Goal: Information Seeking & Learning: Learn about a topic

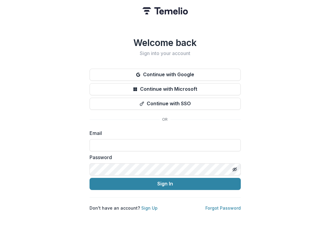
click at [156, 149] on form "Email Password Sign In" at bounding box center [164, 159] width 151 height 60
click at [157, 143] on input at bounding box center [164, 145] width 151 height 12
click at [0, 228] on com-1password-button at bounding box center [0, 229] width 0 height 0
type input "**********"
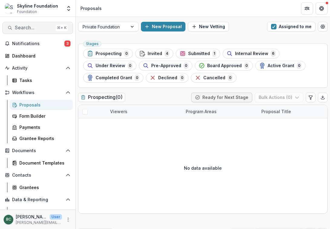
click at [36, 30] on span "Search..." at bounding box center [34, 28] width 38 height 6
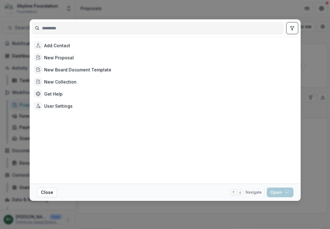
click at [63, 29] on input at bounding box center [157, 28] width 251 height 10
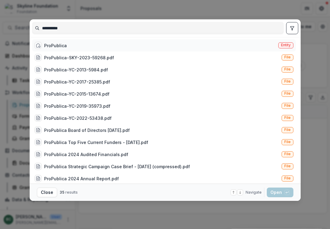
type input "**********"
click at [71, 47] on div "ProPublica Entity" at bounding box center [163, 45] width 263 height 12
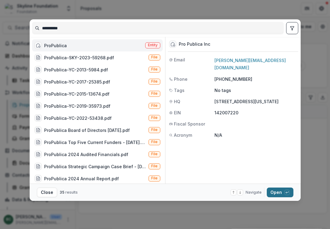
click at [278, 190] on button "Open with enter key" at bounding box center [279, 192] width 27 height 10
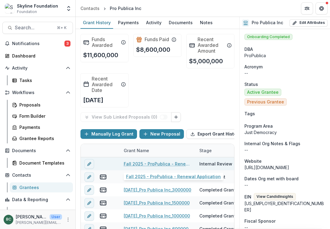
click at [136, 162] on link "Fall 2025 - ProPublica - Renewal Application" at bounding box center [158, 163] width 68 height 6
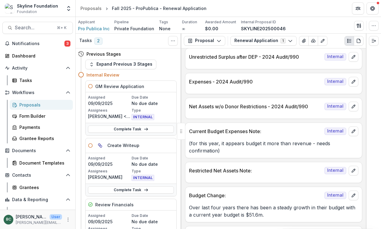
scroll to position [817, 0]
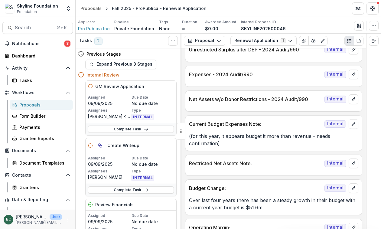
click at [290, 138] on p "(for this year, it appears budget it more than revenue - needs confirmation)" at bounding box center [273, 139] width 169 height 14
click at [241, 122] on p "Current Budget Expenses Note:" at bounding box center [255, 123] width 133 height 7
click at [329, 124] on icon "edit" at bounding box center [353, 123] width 5 height 5
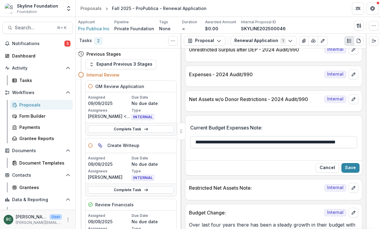
click at [329, 140] on input "**********" at bounding box center [273, 142] width 167 height 12
click at [328, 166] on button "Cancel" at bounding box center [326, 168] width 23 height 10
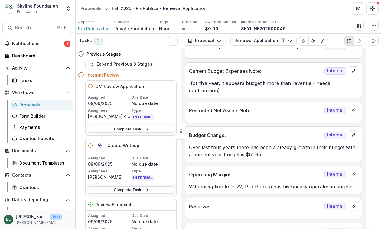
scroll to position [872, 0]
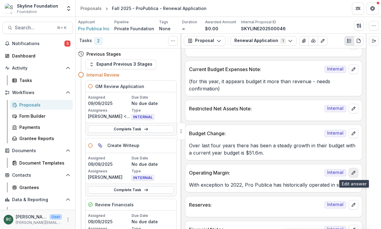
click at [329, 176] on button "edit" at bounding box center [353, 173] width 10 height 10
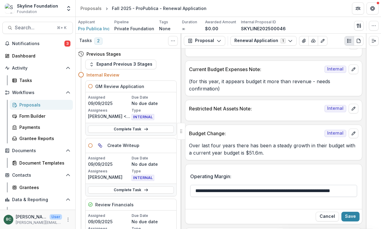
click at [329, 193] on input "**********" at bounding box center [273, 191] width 167 height 12
click at [328, 220] on button "Cancel" at bounding box center [326, 216] width 23 height 10
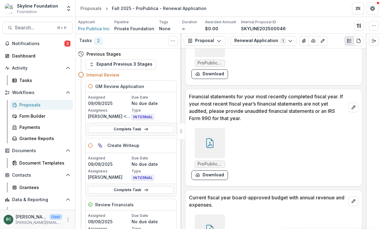
scroll to position [1892, 0]
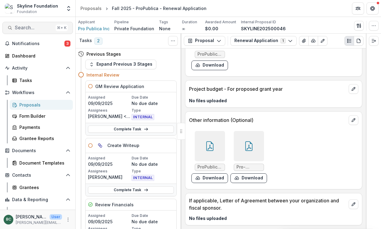
click at [28, 27] on span "Search..." at bounding box center [34, 28] width 38 height 6
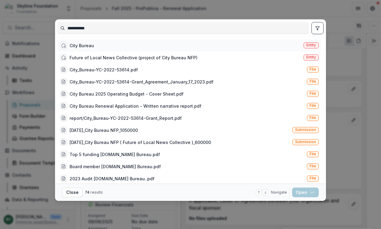
type input "**********"
click at [108, 43] on div "City Bureau Entity" at bounding box center [188, 45] width 263 height 12
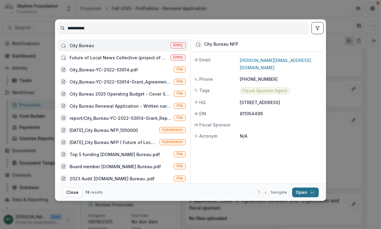
click at [312, 194] on icon "button" at bounding box center [312, 192] width 4 height 4
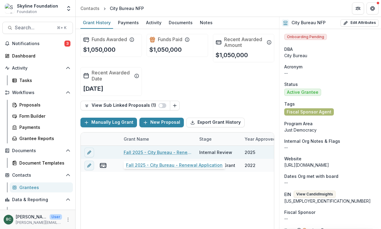
click at [153, 150] on link "Fall 2025 - City Bureau - Renewal Application" at bounding box center [158, 152] width 68 height 6
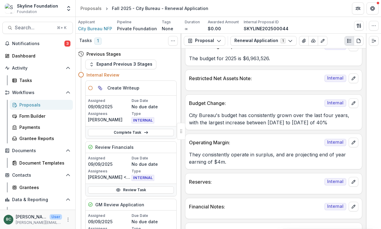
scroll to position [926, 0]
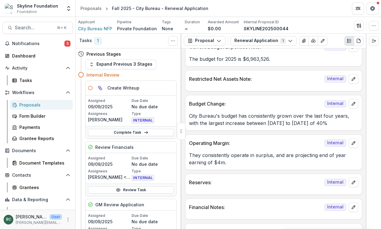
click at [286, 110] on div "City Bureau's budget has consistently grown over the last four years, with the …" at bounding box center [273, 117] width 176 height 18
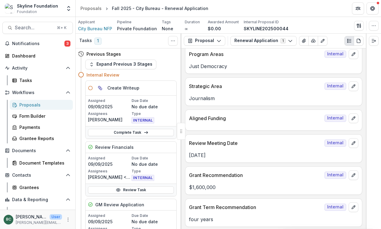
scroll to position [0, 0]
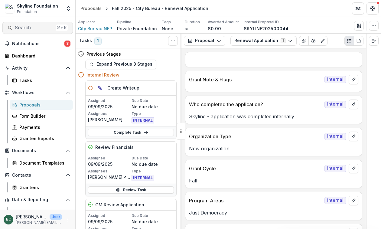
click at [31, 29] on span "Search..." at bounding box center [34, 28] width 38 height 6
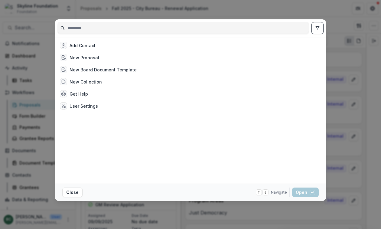
click at [87, 25] on input at bounding box center [183, 28] width 251 height 10
click at [329, 117] on div "Add Contact New Proposal New Board Document Template New Collection Get Help Us…" at bounding box center [190, 114] width 381 height 229
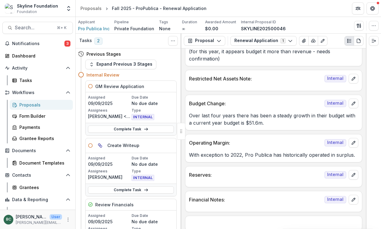
scroll to position [903, 0]
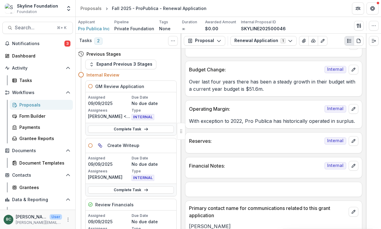
click at [312, 121] on p "With exception to 2022, Pro Publica has historically operated in surplus." at bounding box center [273, 120] width 169 height 7
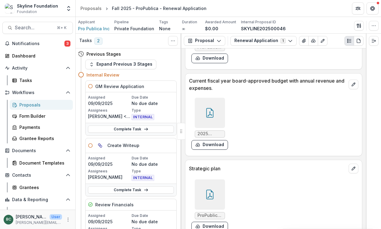
scroll to position [1745, 0]
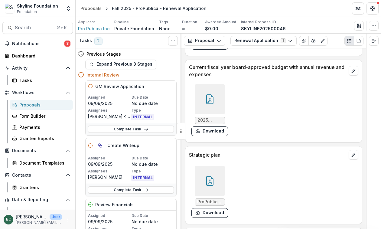
click at [211, 100] on icon at bounding box center [210, 99] width 10 height 10
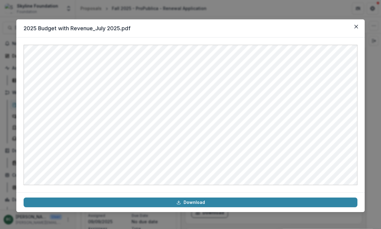
click at [217, 6] on div "2025 Budget with Revenue_July 2025.pdf Download" at bounding box center [190, 114] width 381 height 229
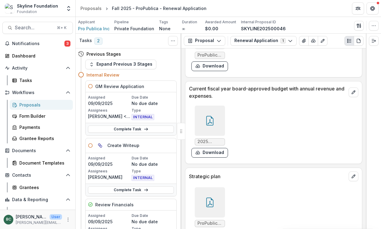
scroll to position [1723, 0]
click at [43, 28] on span "Search..." at bounding box center [34, 28] width 38 height 6
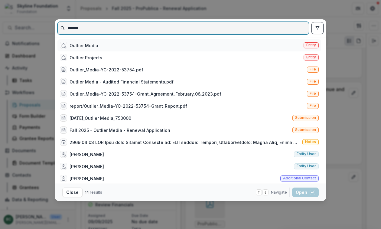
type input "*******"
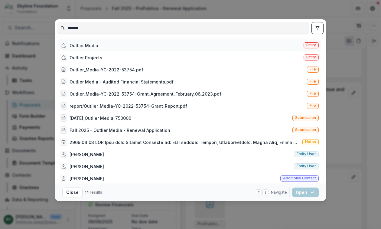
click at [103, 43] on div "Outlier Media Entity" at bounding box center [188, 45] width 263 height 12
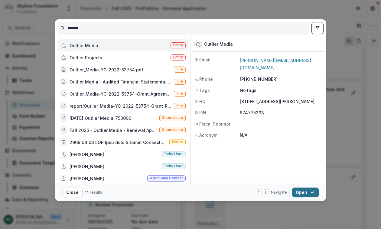
click at [307, 192] on button "Open with enter key" at bounding box center [305, 192] width 27 height 10
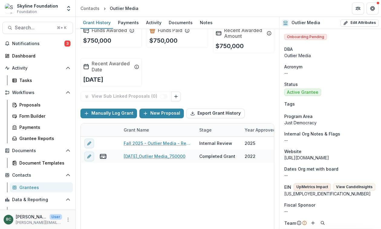
scroll to position [12, 0]
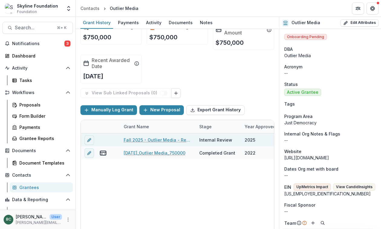
click at [176, 142] on link "Fall 2025 - Outlier Media - Renewal Application" at bounding box center [158, 140] width 68 height 6
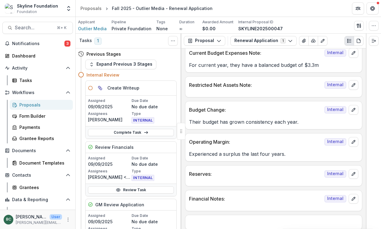
scroll to position [925, 0]
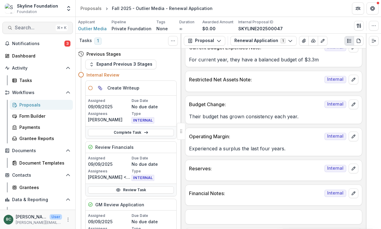
click at [40, 30] on span "Search..." at bounding box center [34, 28] width 38 height 6
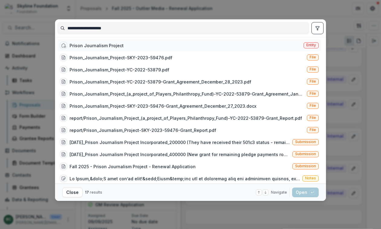
type input "**********"
click at [103, 47] on div "Prison Journalism Project" at bounding box center [96, 45] width 54 height 6
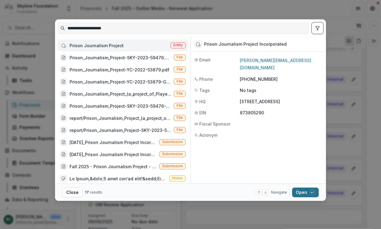
click at [309, 190] on button "Open with enter key" at bounding box center [305, 192] width 27 height 10
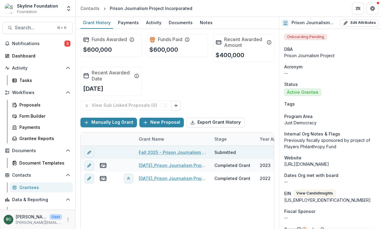
click at [156, 150] on link "Fall 2025 - Prison Journalism Project - Renewal Application" at bounding box center [173, 152] width 68 height 6
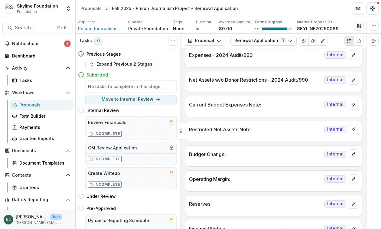
scroll to position [795, 0]
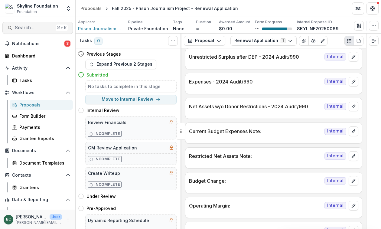
click at [35, 29] on span "Search..." at bounding box center [34, 28] width 38 height 6
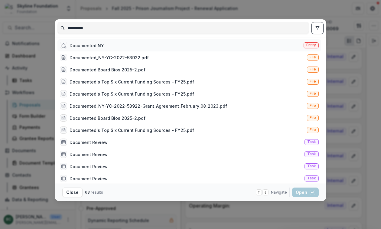
type input "**********"
click at [107, 46] on div "Documented NY Entity" at bounding box center [188, 45] width 263 height 12
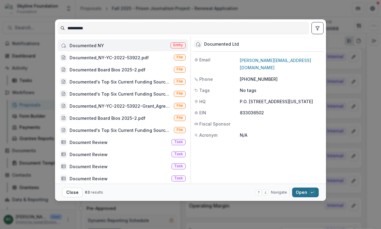
click at [301, 192] on button "Open with enter key" at bounding box center [305, 192] width 27 height 10
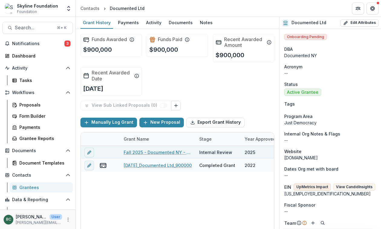
click at [172, 153] on link "Fall 2025 - Documented NY - Renewal Application" at bounding box center [158, 152] width 68 height 6
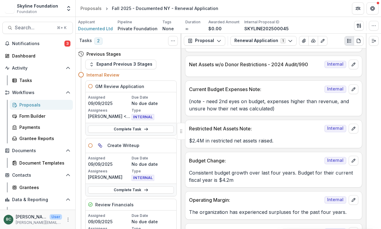
scroll to position [897, 0]
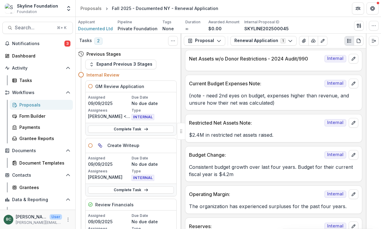
click at [243, 99] on p "(note - need 2nd eyes on budget, expenses higher than revenue, and unsure how t…" at bounding box center [273, 99] width 169 height 14
click at [268, 100] on p "(note - need 2nd eyes on budget, expenses higher than revenue, and unsure how t…" at bounding box center [273, 99] width 169 height 14
click at [250, 95] on p "(note - need 2nd eyes on budget, expenses higher than revenue, and unsure how t…" at bounding box center [273, 99] width 169 height 14
click at [235, 97] on p "(note - need 2nd eyes on budget, expenses higher than revenue, and unsure how t…" at bounding box center [273, 99] width 169 height 14
click at [229, 102] on p "(note - need 2nd eyes on budget, expenses higher than revenue, and unsure how t…" at bounding box center [273, 99] width 169 height 14
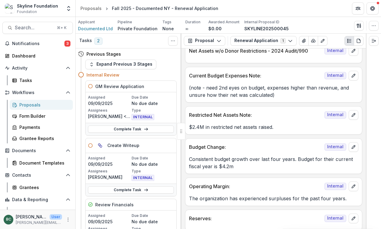
scroll to position [904, 0]
click at [253, 87] on p "(note - need 2nd eyes on budget, expenses higher than revenue, and unsure how t…" at bounding box center [273, 91] width 169 height 14
click at [298, 97] on p "(note - need 2nd eyes on budget, expenses higher than revenue, and unsure how t…" at bounding box center [273, 91] width 169 height 14
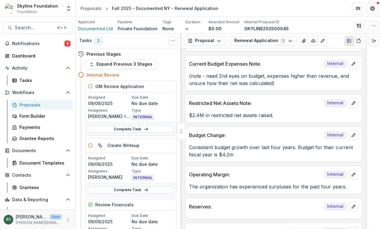
scroll to position [917, 0]
click at [239, 147] on p "Consistent budget growth over last four years. Budget for their current fiscal …" at bounding box center [273, 150] width 169 height 14
click at [238, 115] on p "$2.4M in restricted net assets raised." at bounding box center [273, 114] width 169 height 7
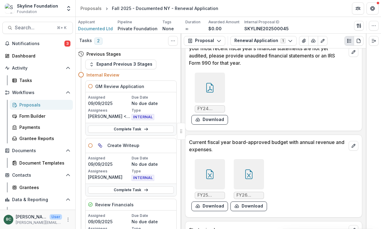
scroll to position [1720, 0]
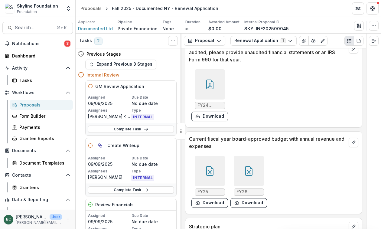
click at [210, 157] on div at bounding box center [210, 171] width 30 height 30
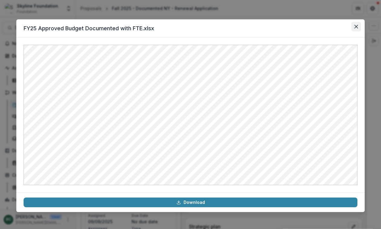
click at [329, 24] on button "Close" at bounding box center [356, 27] width 10 height 10
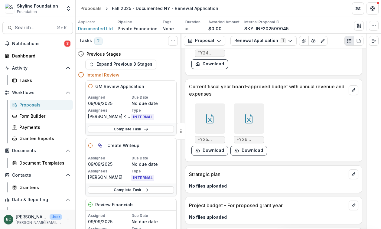
scroll to position [1780, 0]
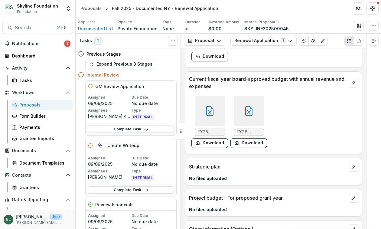
click at [205, 96] on div at bounding box center [210, 111] width 30 height 30
click at [252, 106] on div at bounding box center [248, 111] width 30 height 30
click at [204, 102] on div at bounding box center [210, 111] width 30 height 30
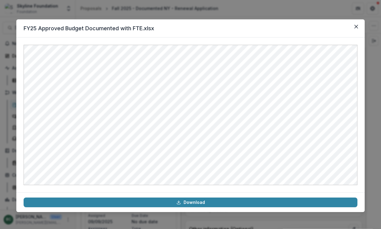
click at [329, 8] on div "FY25 Approved Budget Documented with FTE.xlsx Download" at bounding box center [190, 114] width 381 height 229
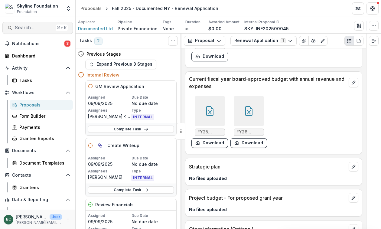
click at [26, 27] on span "Search..." at bounding box center [34, 28] width 38 height 6
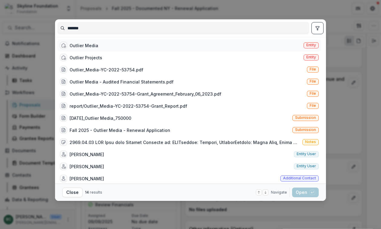
type input "*******"
click at [98, 45] on div "Outlier Media Entity" at bounding box center [188, 45] width 263 height 12
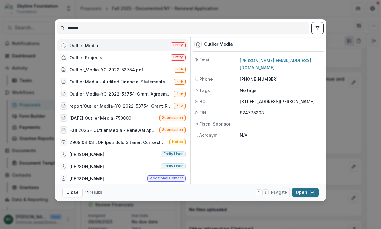
click at [303, 192] on button "Open with enter key" at bounding box center [305, 192] width 27 height 10
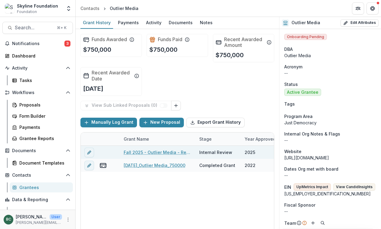
click at [146, 154] on link "Fall 2025 - Outlier Media - Renewal Application" at bounding box center [158, 152] width 68 height 6
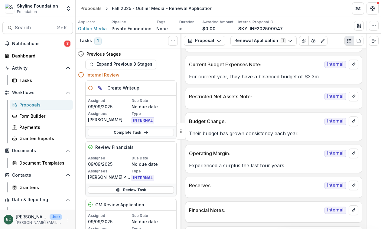
scroll to position [908, 0]
click at [25, 27] on span "Search..." at bounding box center [34, 28] width 38 height 6
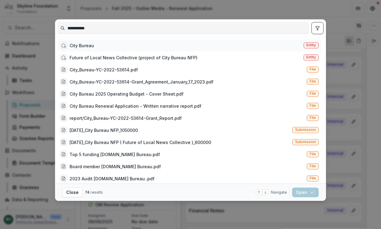
type input "**********"
click at [98, 47] on div "City Bureau Entity" at bounding box center [188, 45] width 263 height 12
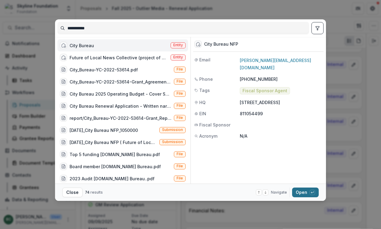
click at [309, 191] on button "Open with enter key" at bounding box center [305, 192] width 27 height 10
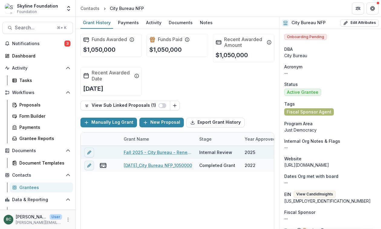
click at [172, 150] on link "Fall 2025 - City Bureau - Renewal Application" at bounding box center [158, 152] width 68 height 6
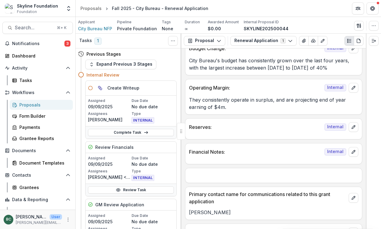
scroll to position [882, 0]
